Goal: Communication & Community: Answer question/provide support

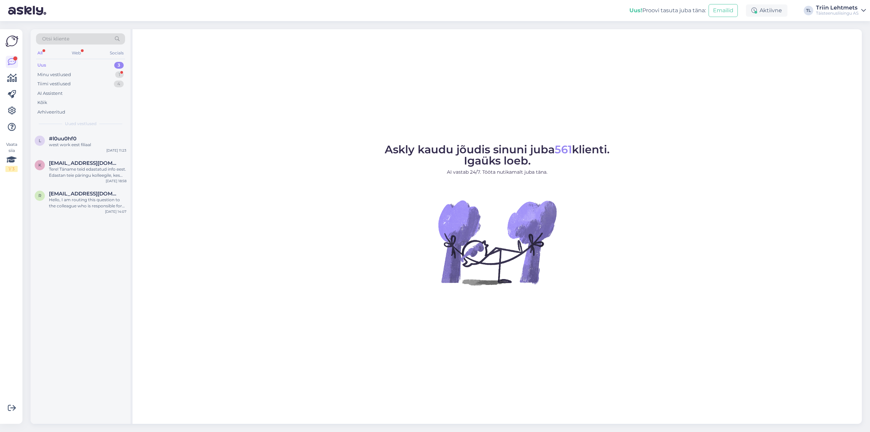
click at [61, 66] on div "Uus 3" at bounding box center [80, 66] width 89 height 10
click at [46, 102] on div "Kõik" at bounding box center [42, 102] width 10 height 7
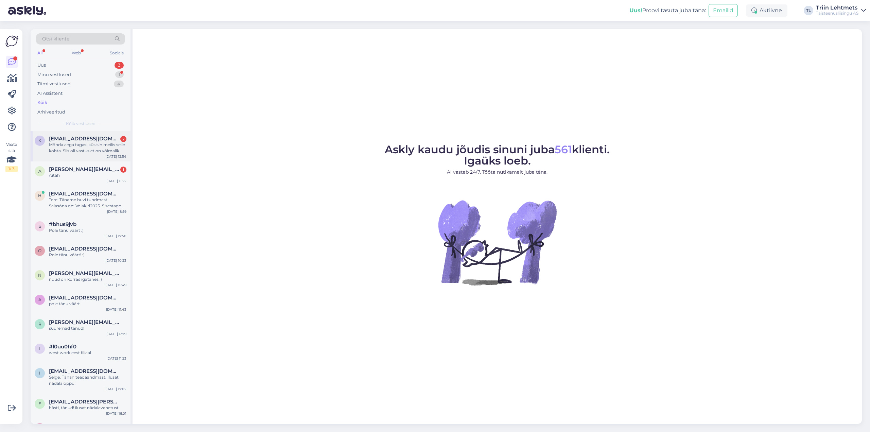
click at [69, 143] on div "Mõnda aega tagasi küsisin meilis selle kohta. Siis oli vastus et on võimalik." at bounding box center [87, 148] width 77 height 12
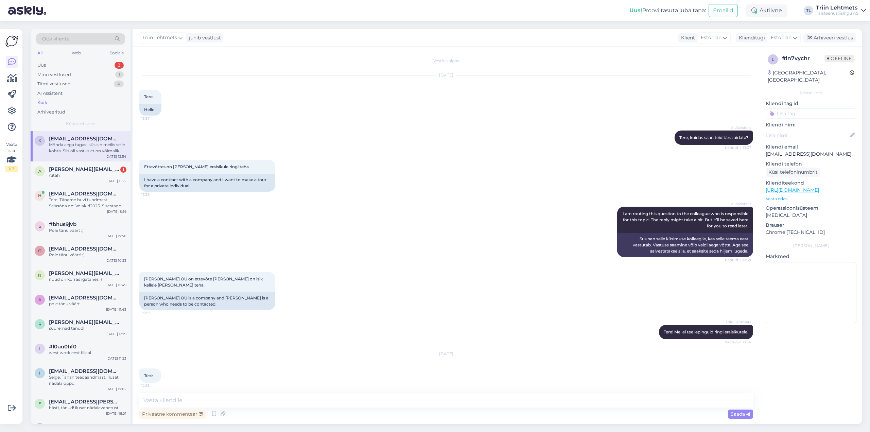
scroll to position [38, 0]
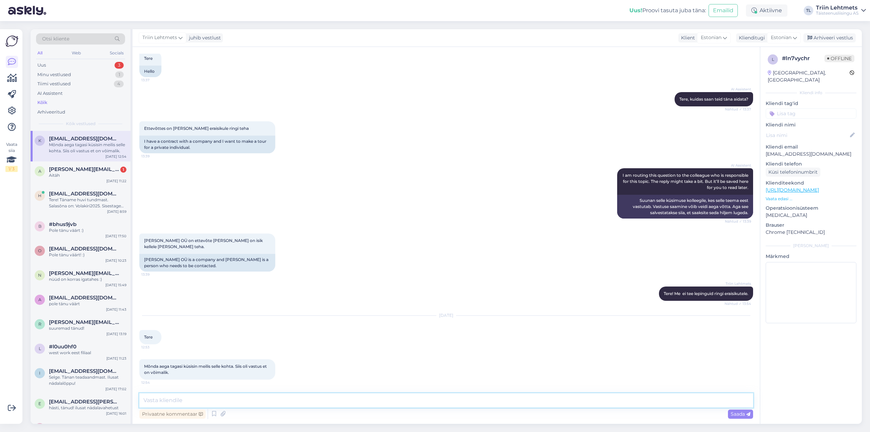
click at [179, 398] on textarea at bounding box center [446, 400] width 614 height 14
paste textarea "- tasuda eraisikuna lepingu perioodimakseid edasi"
click at [204, 401] on textarea "Tere. Me vastasime , et - tasuda eraisikuna lepingu perioodimakseid edasi" at bounding box center [446, 400] width 614 height 14
click at [243, 402] on textarea "Tere. Me vastasime , et on võimalus - tasuda eraisikuna lepingu perioodimakseid…" at bounding box center [446, 400] width 614 height 14
click at [382, 401] on textarea "Tere. Me vastasime , et on võimalus tasuda eraisikuna lepingu perioodimakseid e…" at bounding box center [446, 400] width 614 height 14
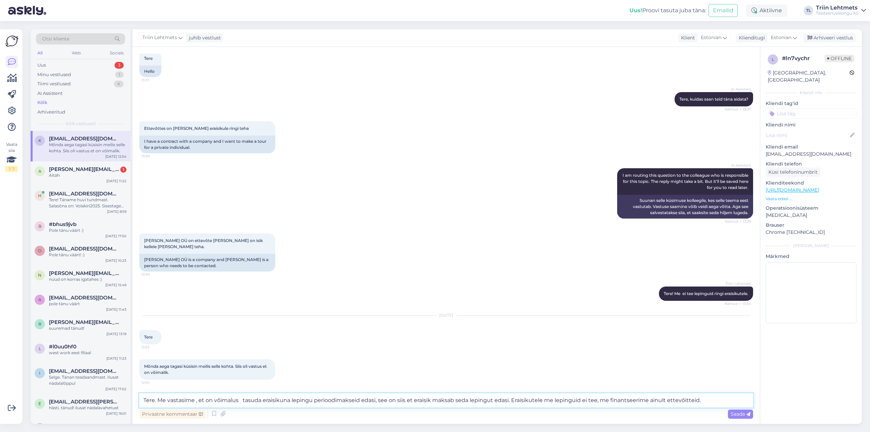
click at [685, 399] on textarea "Tere. Me vastasime , et on võimalus tasuda eraisikuna lepingu perioodimakseid e…" at bounding box center [446, 400] width 614 height 14
click at [712, 402] on textarea "Tere. Me vastasime , et on võimalus tasuda eraisikuna lepingu perioodimakseid e…" at bounding box center [446, 400] width 614 height 14
click at [407, 400] on textarea "Tere. Me vastasime , et on võimalus tasuda eraisikuna lepingu perioodimakseid e…" at bounding box center [446, 400] width 614 height 14
type textarea "Tere. Me vastasime , et on võimalus tasuda eraisikuna lepingu perioodimakseid e…"
click at [741, 415] on span "Saada" at bounding box center [741, 414] width 20 height 6
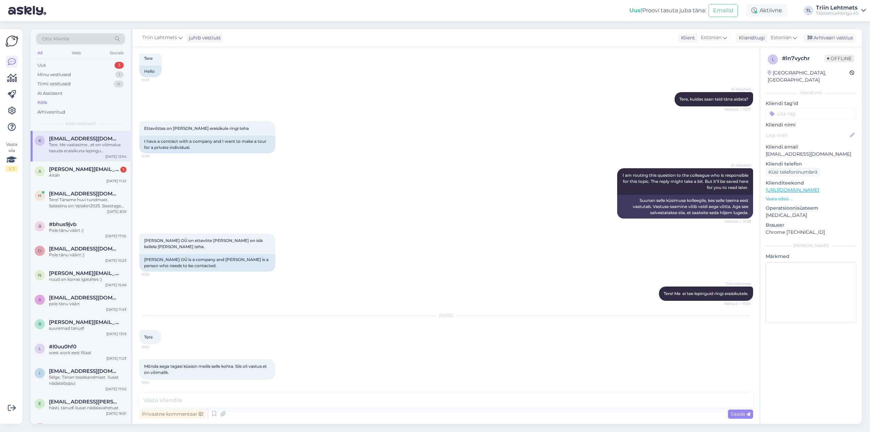
scroll to position [86, 0]
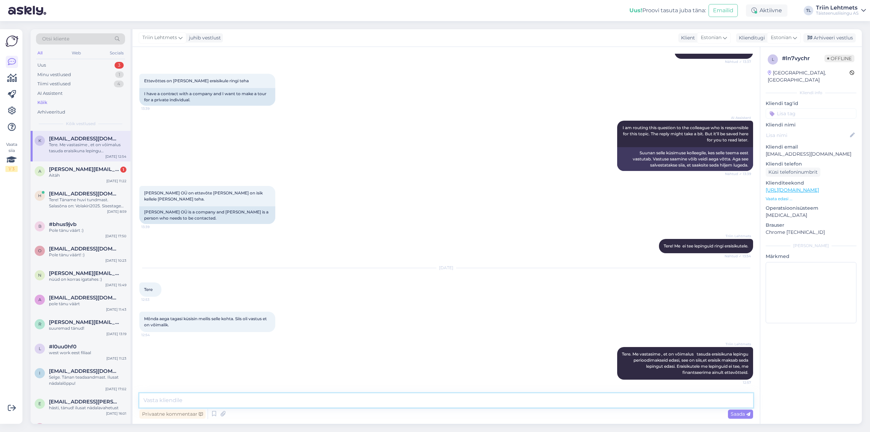
click at [220, 398] on textarea at bounding box center [446, 400] width 614 height 14
click at [92, 169] on div "[PERSON_NAME][EMAIL_ADDRESS][DOMAIN_NAME] 1" at bounding box center [87, 169] width 77 height 6
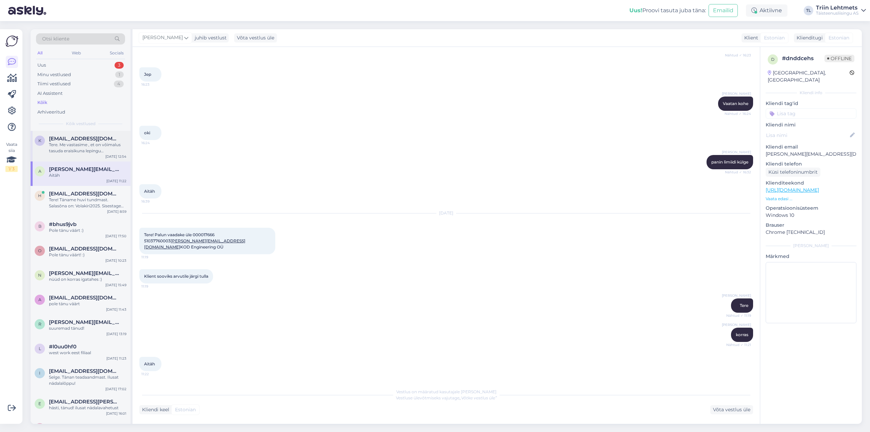
click at [86, 149] on div "Tere. Me vastasime , et on võimalus tasuda eraisikuna lepingu perioodimakseid e…" at bounding box center [87, 148] width 77 height 12
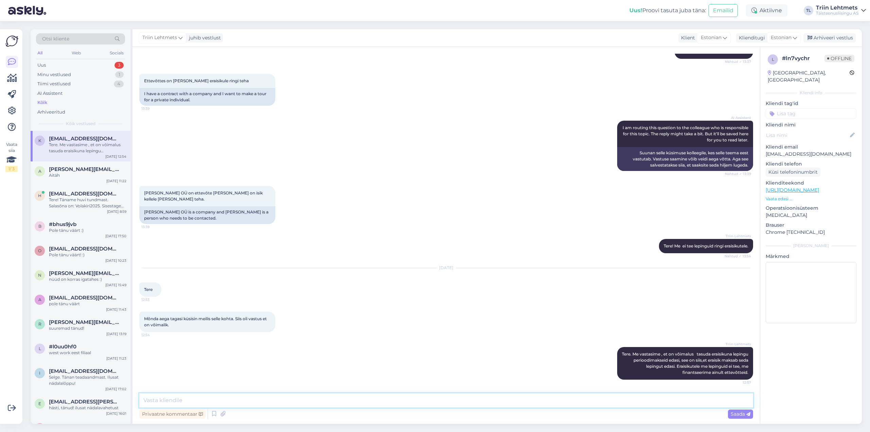
click at [442, 401] on textarea at bounding box center [446, 400] width 614 height 14
click at [161, 402] on textarea "Ennethtaegne väljaostu võimalus on ka olemas aga siis tasutakse kõik lepingu ma…" at bounding box center [446, 400] width 614 height 14
type textarea "Ennetähtaegne väljaostu võimalus on ka olemas aga siis tasutakse kõik lepingu m…"
click at [429, 401] on textarea "Ennetähtaegne väljaostu võimalus on ka olemas aga siis tasutakse kõik lepingu m…" at bounding box center [446, 400] width 614 height 14
